Goal: Task Accomplishment & Management: Use online tool/utility

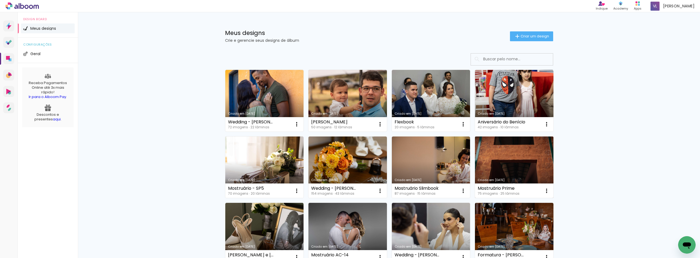
click at [498, 165] on link "Criado em [DATE]" at bounding box center [514, 168] width 78 height 62
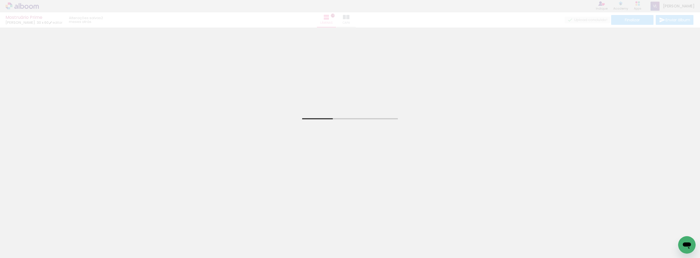
scroll to position [137, 0]
